Goal: Task Accomplishment & Management: Manage account settings

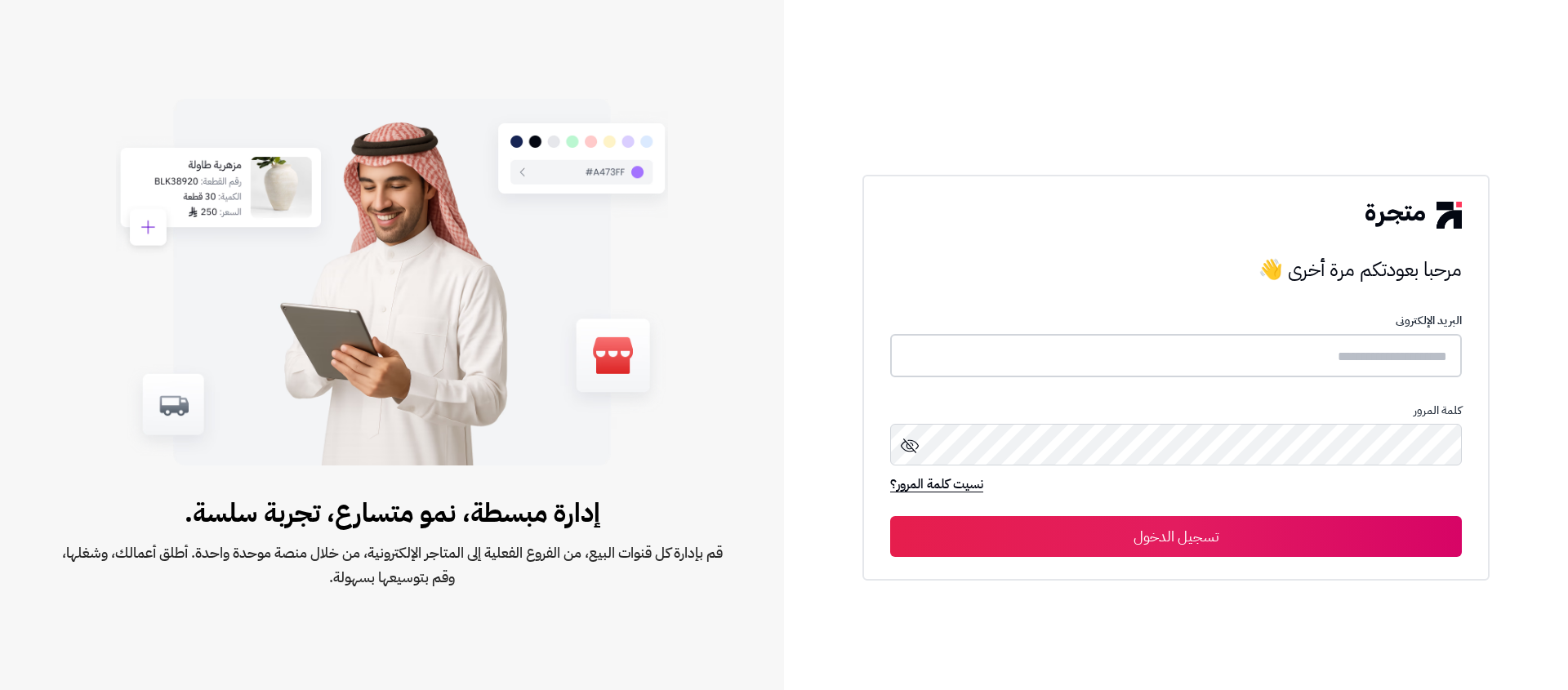
click at [1175, 353] on input "text" at bounding box center [1175, 356] width 571 height 43
type input "**********"
click at [1175, 541] on button "تسجيل الدخول" at bounding box center [1175, 536] width 571 height 41
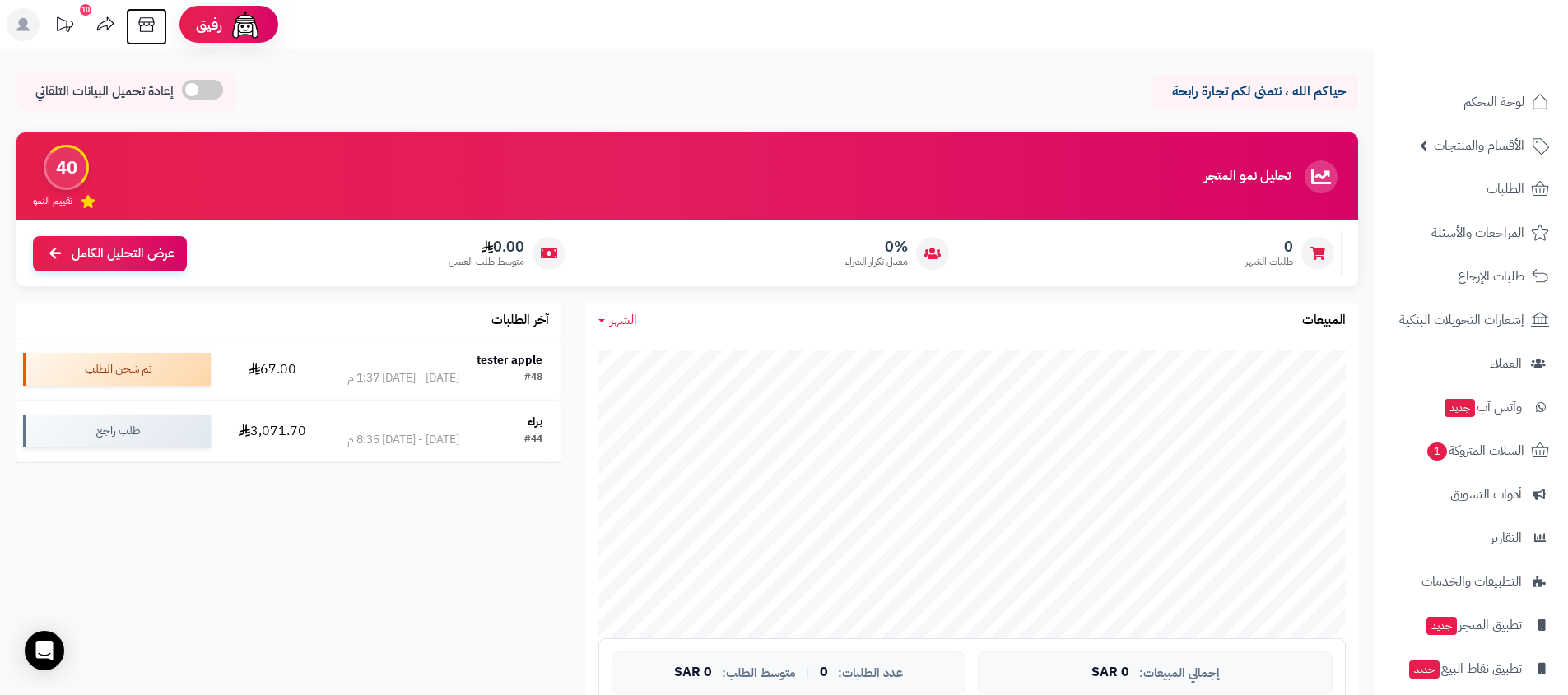
click at [143, 15] on icon at bounding box center [147, 25] width 33 height 33
